Goal: Check status: Check status

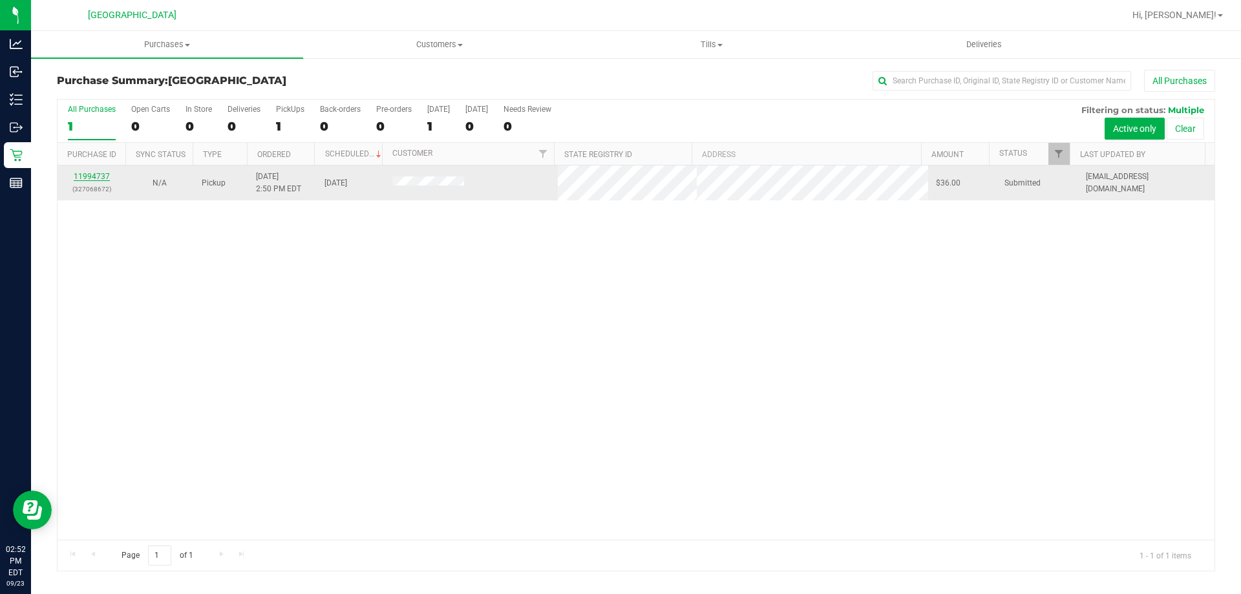
click at [85, 173] on link "11994737" at bounding box center [92, 176] width 36 height 9
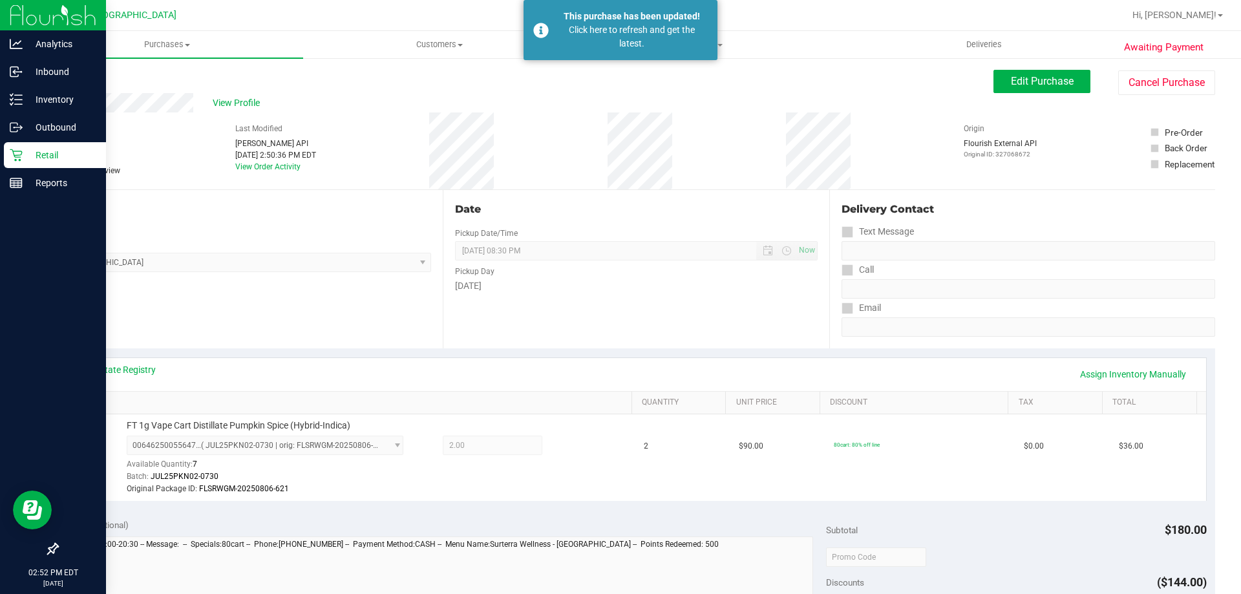
click at [28, 159] on p "Retail" at bounding box center [62, 155] width 78 height 16
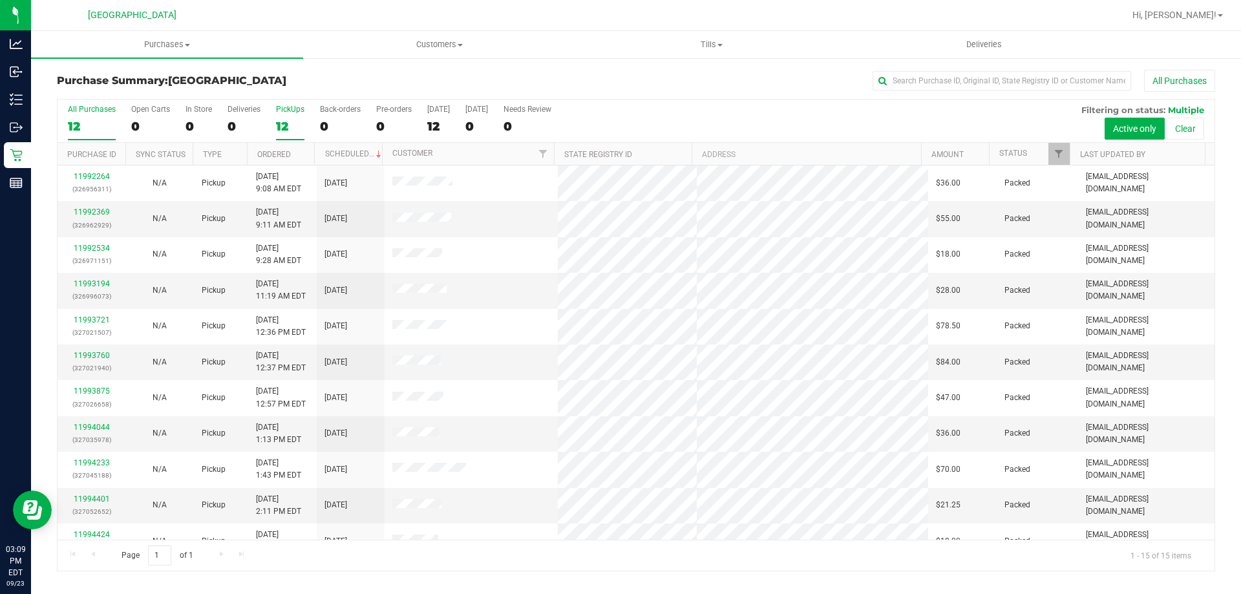
click at [290, 107] on div "PickUps" at bounding box center [290, 109] width 28 height 9
click at [0, 0] on input "PickUps 12" at bounding box center [0, 0] width 0 height 0
click at [1059, 154] on span "Filter" at bounding box center [1059, 154] width 10 height 10
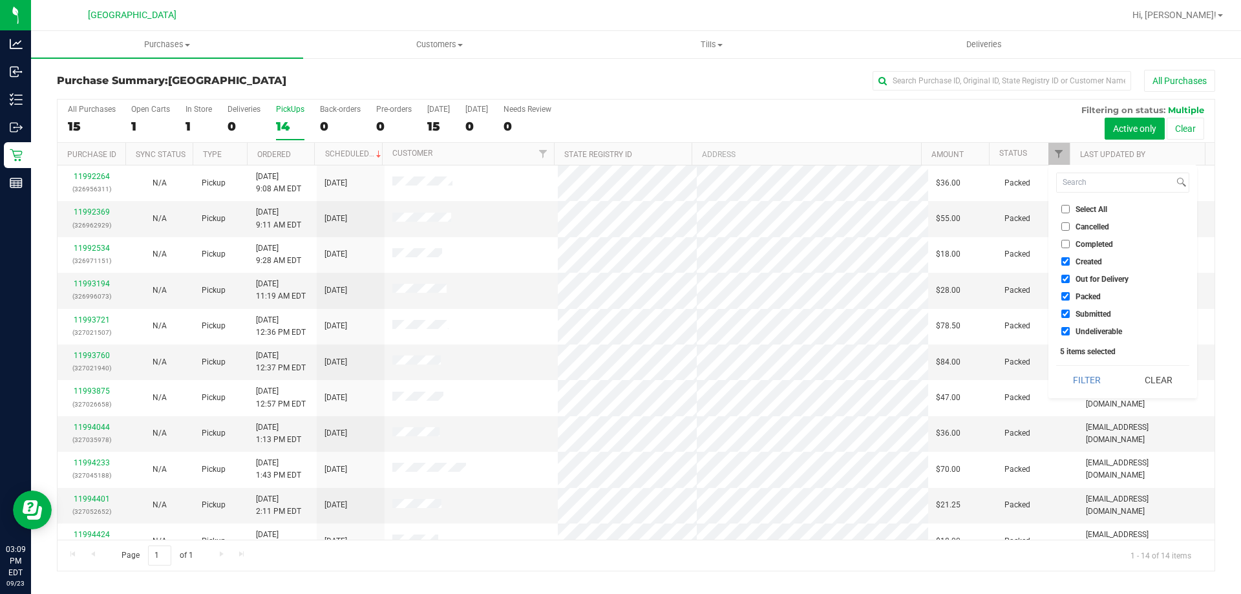
click at [1082, 253] on ul "Select All Cancelled Completed Created Out for Delivery Packed Submitted Undeli…" at bounding box center [1122, 270] width 133 height 136
click at [1082, 261] on span "Created" at bounding box center [1088, 262] width 26 height 8
click at [1070, 261] on input "Created" at bounding box center [1065, 261] width 8 height 8
checkbox input "false"
click at [1081, 277] on span "Out for Delivery" at bounding box center [1101, 279] width 53 height 8
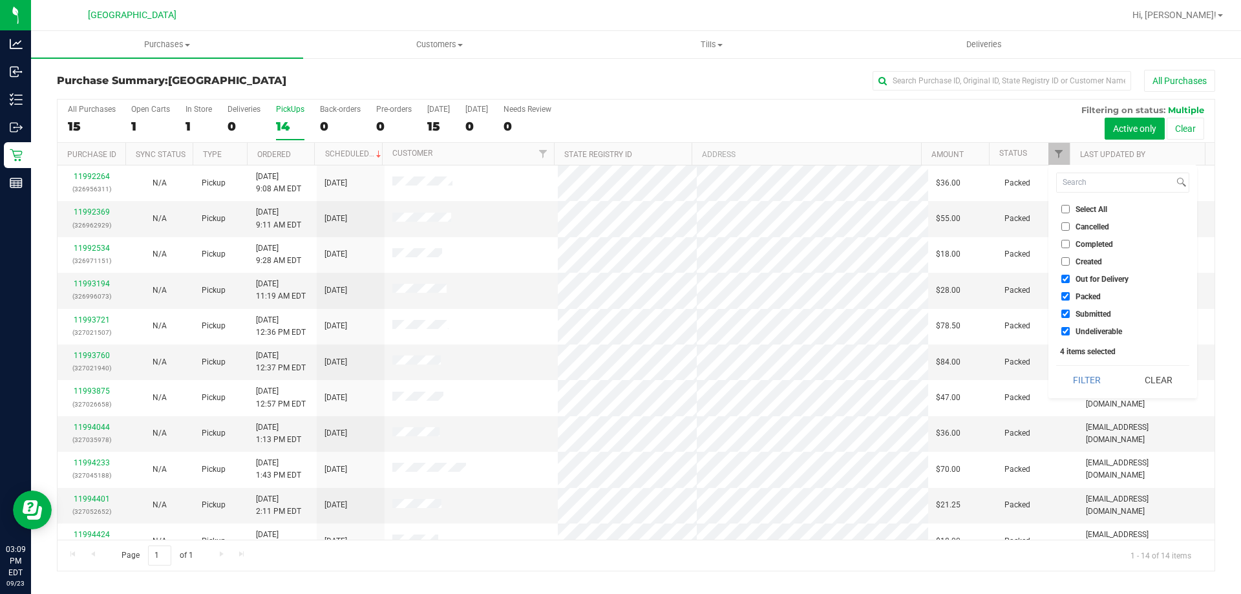
click at [1070, 277] on input "Out for Delivery" at bounding box center [1065, 279] width 8 height 8
checkbox input "false"
click at [1084, 293] on span "Packed" at bounding box center [1087, 297] width 25 height 8
click at [1070, 293] on input "Packed" at bounding box center [1065, 296] width 8 height 8
checkbox input "false"
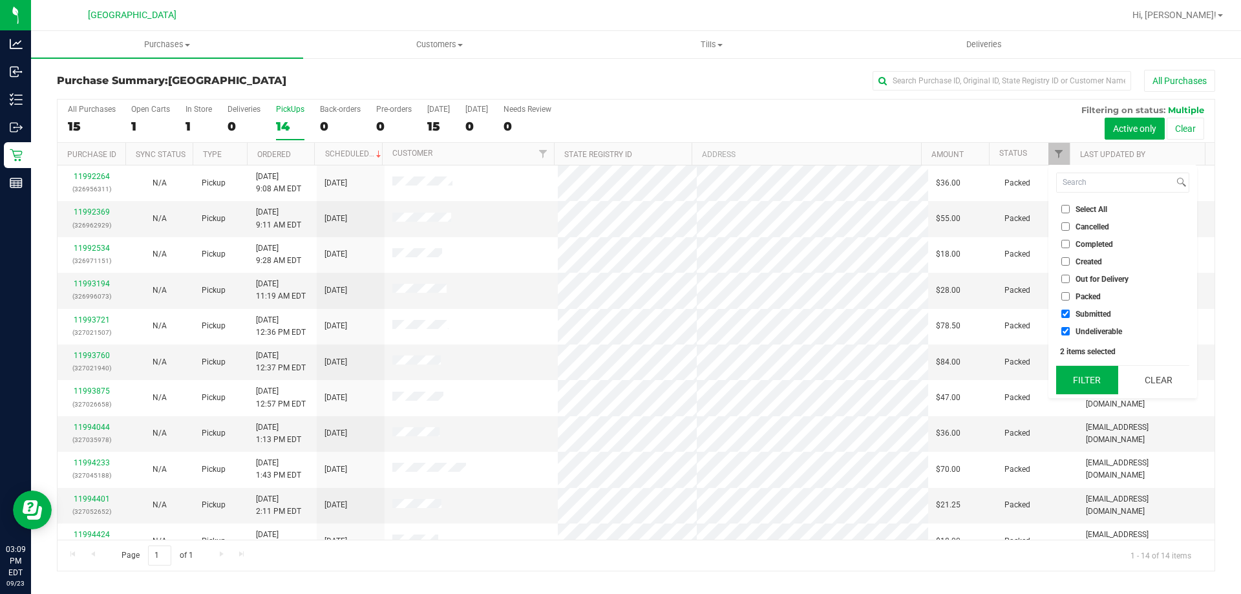
click at [1084, 377] on button "Filter" at bounding box center [1087, 380] width 62 height 28
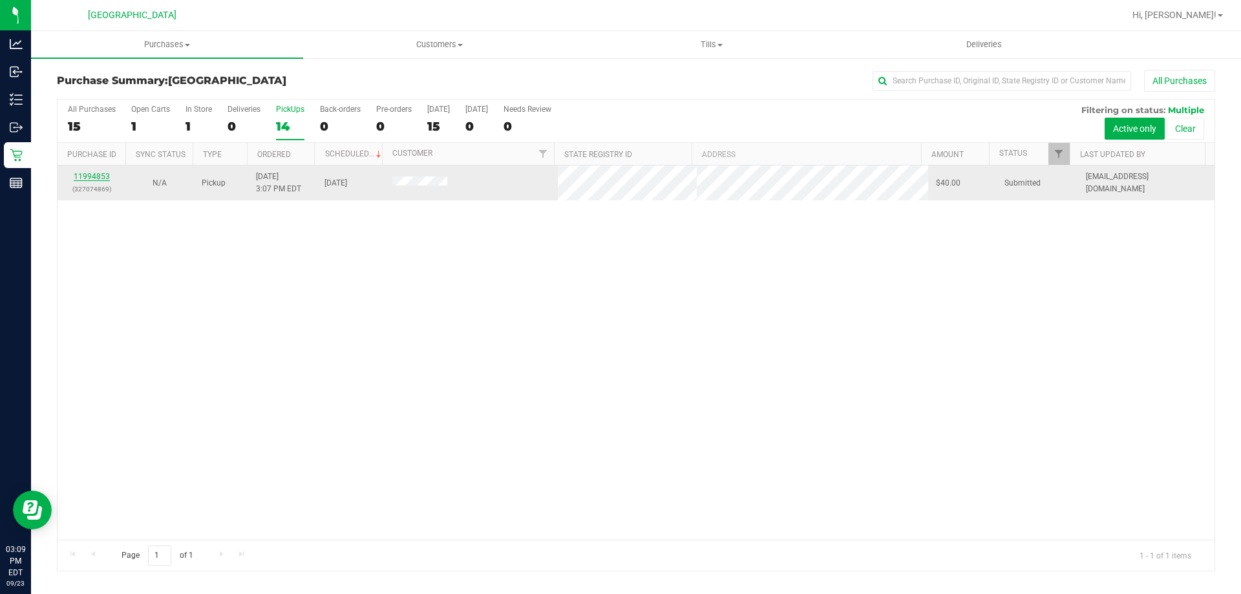
click at [87, 173] on link "11994853" at bounding box center [92, 176] width 36 height 9
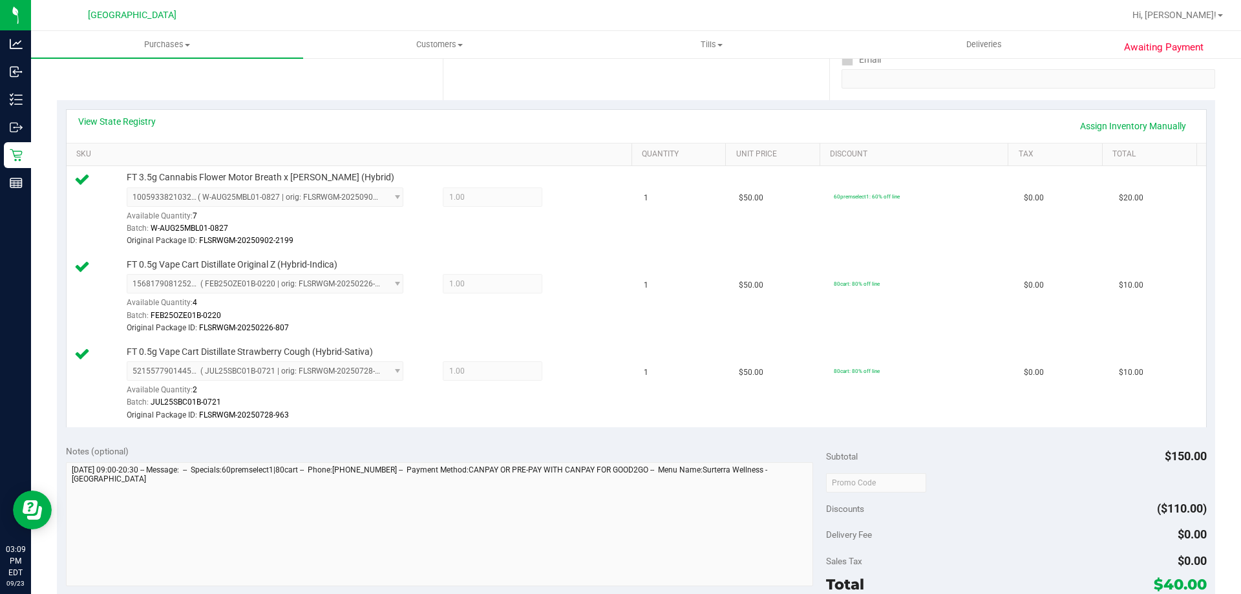
scroll to position [259, 0]
